Goal: Use online tool/utility

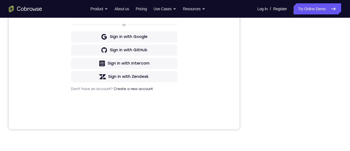
scroll to position [91, 0]
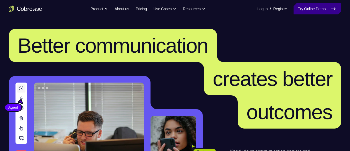
click at [334, 3] on link "Try Online Demo" at bounding box center [318, 8] width 48 height 11
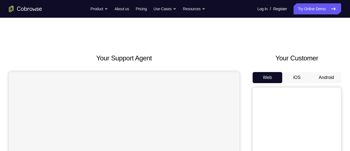
click at [331, 81] on button "Android" at bounding box center [326, 77] width 30 height 11
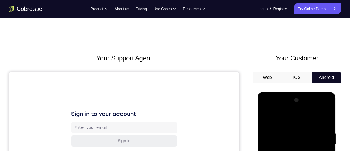
drag, startPoint x: 320, startPoint y: 222, endPoint x: 415, endPoint y: 182, distance: 103.7
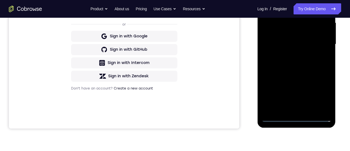
click at [288, 0] on div at bounding box center [296, 44] width 70 height 155
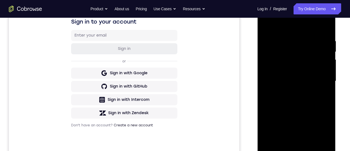
drag, startPoint x: 318, startPoint y: 79, endPoint x: 445, endPoint y: 3, distance: 147.0
click at [318, 79] on div at bounding box center [296, 81] width 70 height 155
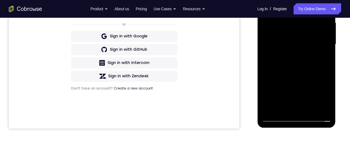
click at [299, 109] on div at bounding box center [296, 44] width 70 height 155
click at [293, 37] on div at bounding box center [296, 44] width 70 height 155
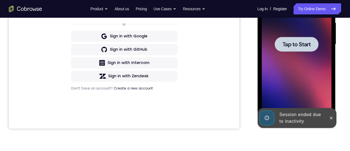
drag, startPoint x: 284, startPoint y: 51, endPoint x: 514, endPoint y: 3, distance: 234.7
click at [284, 51] on div at bounding box center [296, 44] width 70 height 155
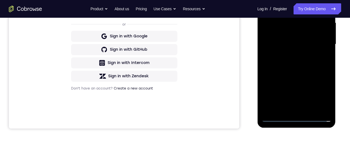
click at [296, 120] on div at bounding box center [296, 44] width 70 height 155
click at [323, 94] on div at bounding box center [296, 44] width 70 height 155
click at [290, 0] on div at bounding box center [296, 44] width 70 height 155
click at [319, 42] on div at bounding box center [296, 44] width 70 height 155
click at [291, 54] on div at bounding box center [296, 44] width 70 height 155
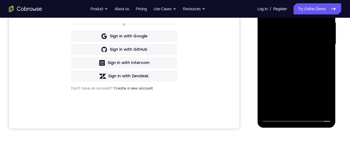
click at [296, 40] on div at bounding box center [296, 44] width 70 height 155
click at [301, 44] on div at bounding box center [296, 44] width 70 height 155
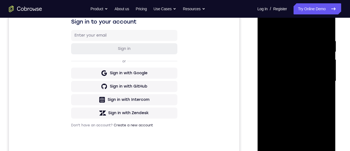
click at [298, 99] on div at bounding box center [296, 81] width 70 height 155
click at [300, 104] on div at bounding box center [296, 81] width 70 height 155
click at [326, 107] on div at bounding box center [296, 81] width 70 height 155
click at [328, 106] on div at bounding box center [296, 81] width 70 height 155
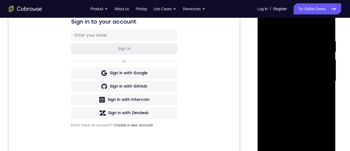
click at [328, 106] on div at bounding box center [296, 81] width 70 height 155
click at [328, 105] on div at bounding box center [296, 81] width 70 height 155
click at [333, 103] on div at bounding box center [296, 81] width 78 height 165
click at [327, 107] on div at bounding box center [296, 81] width 70 height 155
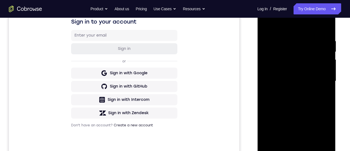
click at [327, 107] on div at bounding box center [296, 81] width 70 height 155
click at [311, 147] on div at bounding box center [296, 81] width 70 height 155
click at [296, 111] on div at bounding box center [296, 81] width 70 height 155
click at [301, 68] on div at bounding box center [296, 81] width 70 height 155
click at [267, 25] on div at bounding box center [296, 81] width 70 height 155
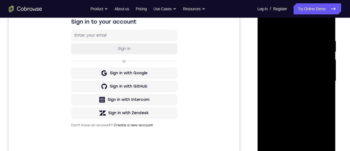
click at [267, 25] on div at bounding box center [296, 81] width 70 height 155
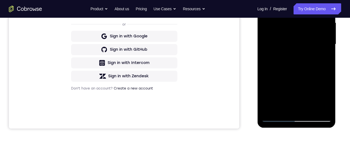
click at [308, 110] on div at bounding box center [296, 44] width 70 height 155
click at [295, 30] on div at bounding box center [296, 44] width 70 height 155
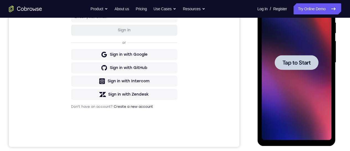
click at [284, 70] on div at bounding box center [296, 62] width 70 height 155
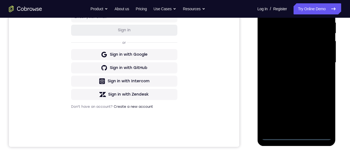
click at [297, 137] on div at bounding box center [296, 62] width 70 height 155
click at [320, 116] on div at bounding box center [296, 62] width 70 height 155
click at [300, 10] on div at bounding box center [296, 62] width 70 height 155
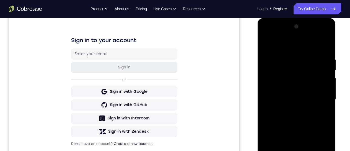
click at [318, 97] on div at bounding box center [296, 99] width 70 height 155
click at [289, 110] on div at bounding box center [296, 99] width 70 height 155
click at [298, 89] on div at bounding box center [296, 99] width 70 height 155
click at [302, 96] on div at bounding box center [296, 99] width 70 height 155
click at [296, 86] on div at bounding box center [296, 99] width 70 height 155
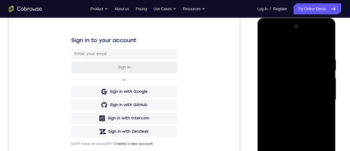
scroll to position [111, 0]
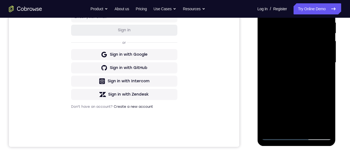
click at [309, 129] on div at bounding box center [296, 62] width 70 height 155
click at [298, 91] on div at bounding box center [296, 62] width 70 height 155
click at [295, 47] on div at bounding box center [296, 62] width 70 height 155
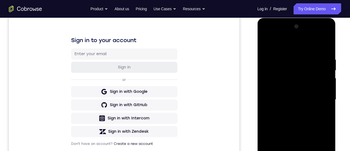
click at [266, 47] on div at bounding box center [296, 99] width 70 height 155
click at [269, 42] on div at bounding box center [296, 99] width 70 height 155
drag, startPoint x: 304, startPoint y: 104, endPoint x: 305, endPoint y: 92, distance: 12.2
click at [305, 92] on div at bounding box center [296, 99] width 70 height 155
click at [327, 97] on div at bounding box center [296, 99] width 70 height 155
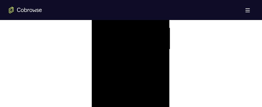
scroll to position [332, 0]
click at [161, 60] on div at bounding box center [131, 63] width 70 height 155
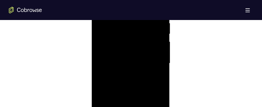
drag, startPoint x: 142, startPoint y: 76, endPoint x: 140, endPoint y: 30, distance: 46.8
click at [140, 30] on div at bounding box center [131, 63] width 70 height 155
drag, startPoint x: 143, startPoint y: 18, endPoint x: 140, endPoint y: 40, distance: 22.3
click at [143, 13] on div at bounding box center [131, 63] width 70 height 155
drag, startPoint x: 134, startPoint y: 51, endPoint x: 136, endPoint y: 41, distance: 10.9
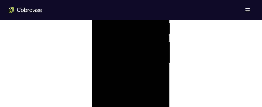
click at [136, 41] on div at bounding box center [131, 63] width 70 height 155
drag, startPoint x: 138, startPoint y: 78, endPoint x: 139, endPoint y: 72, distance: 5.4
click at [139, 72] on div at bounding box center [131, 63] width 70 height 155
drag, startPoint x: 140, startPoint y: 50, endPoint x: 139, endPoint y: 8, distance: 41.2
click at [139, 8] on div at bounding box center [131, 63] width 70 height 155
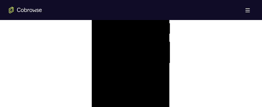
drag, startPoint x: 133, startPoint y: 56, endPoint x: 129, endPoint y: 2, distance: 53.2
click at [129, 2] on div at bounding box center [131, 63] width 70 height 155
click at [139, 32] on div at bounding box center [131, 63] width 70 height 155
drag, startPoint x: 145, startPoint y: 129, endPoint x: 189, endPoint y: -13, distance: 149.0
click at [145, 129] on div at bounding box center [131, 63] width 70 height 155
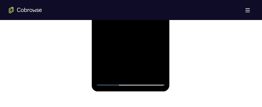
scroll to position [318, 0]
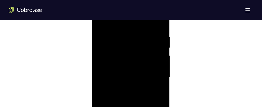
click at [126, 61] on div at bounding box center [131, 76] width 70 height 155
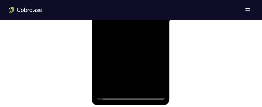
scroll to position [332, 0]
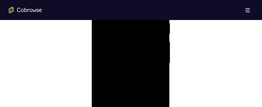
click at [101, 9] on div at bounding box center [131, 63] width 70 height 155
click at [124, 58] on div at bounding box center [131, 76] width 70 height 155
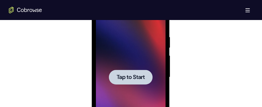
scroll to position [360, 0]
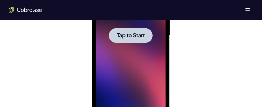
click at [128, 46] on div at bounding box center [131, 35] width 70 height 155
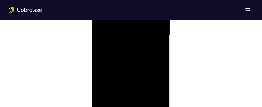
scroll to position [401, 0]
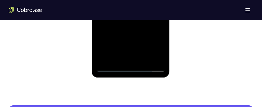
scroll to position [290, 0]
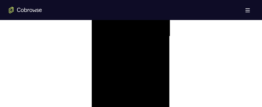
click at [125, 103] on div at bounding box center [131, 36] width 70 height 155
click at [117, 28] on div at bounding box center [131, 35] width 70 height 155
click at [122, 35] on div at bounding box center [131, 35] width 70 height 155
click at [122, 57] on div at bounding box center [131, 35] width 70 height 155
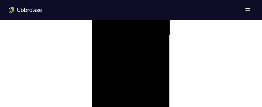
click at [162, 100] on div at bounding box center [131, 35] width 70 height 155
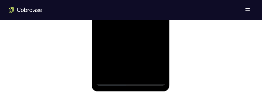
click at [144, 73] on div at bounding box center [131, 7] width 70 height 155
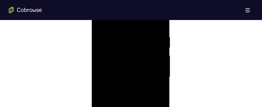
click at [126, 107] on div at bounding box center [131, 76] width 70 height 155
drag, startPoint x: 133, startPoint y: 71, endPoint x: 135, endPoint y: 90, distance: 19.8
click at [132, 58] on div at bounding box center [131, 76] width 70 height 155
drag, startPoint x: 134, startPoint y: 70, endPoint x: 134, endPoint y: 50, distance: 20.5
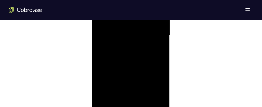
click at [134, 50] on div at bounding box center [131, 35] width 70 height 155
click at [105, 25] on div at bounding box center [131, 35] width 70 height 155
click at [110, 0] on div at bounding box center [131, 35] width 70 height 155
click at [113, 4] on div at bounding box center [131, 35] width 70 height 155
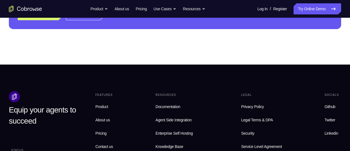
scroll to position [115, 0]
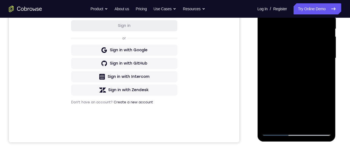
click at [309, 125] on div at bounding box center [296, 58] width 70 height 155
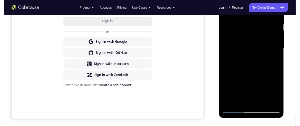
scroll to position [78, 0]
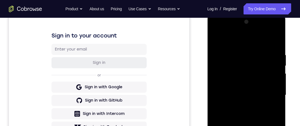
drag, startPoint x: 388, startPoint y: 15, endPoint x: 208, endPoint y: 32, distance: 180.3
click at [216, 39] on div at bounding box center [246, 94] width 70 height 155
drag, startPoint x: 279, startPoint y: 154, endPoint x: 277, endPoint y: 109, distance: 44.3
click at [279, 150] on div at bounding box center [246, 94] width 70 height 155
drag, startPoint x: 269, startPoint y: 52, endPoint x: 225, endPoint y: 54, distance: 43.5
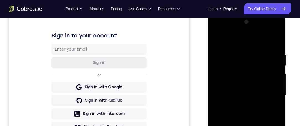
click at [221, 54] on div at bounding box center [246, 94] width 70 height 155
drag, startPoint x: 265, startPoint y: 53, endPoint x: 207, endPoint y: 56, distance: 57.9
click at [207, 53] on html "Online web based iOS Simulators and Android Emulators. Run iPhone, iPad, Mobile…" at bounding box center [246, 96] width 79 height 166
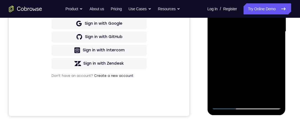
click at [258, 96] on div at bounding box center [246, 31] width 70 height 155
click at [218, 0] on div at bounding box center [246, 31] width 70 height 155
